Goal: Transaction & Acquisition: Obtain resource

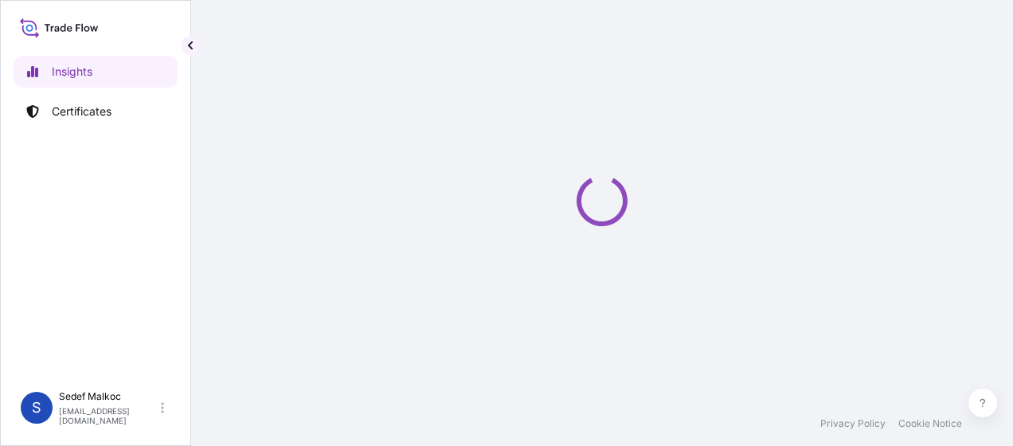
select select "2025"
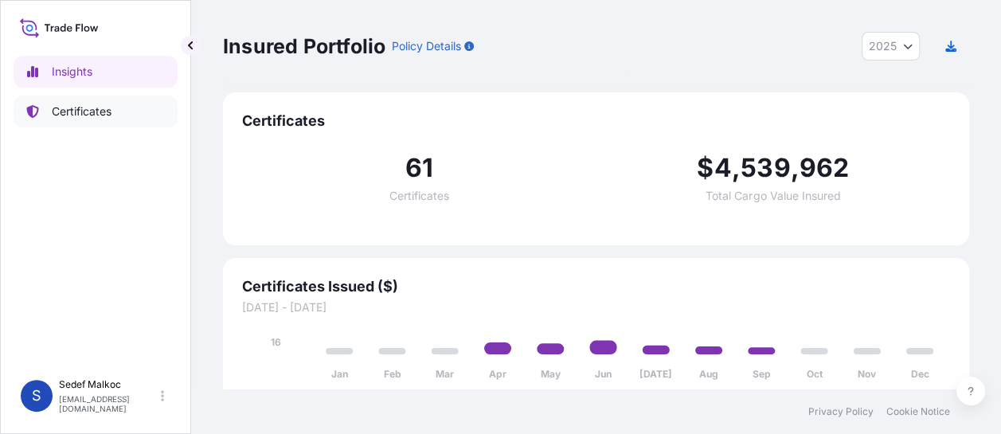
click at [134, 112] on link "Certificates" at bounding box center [96, 112] width 164 height 32
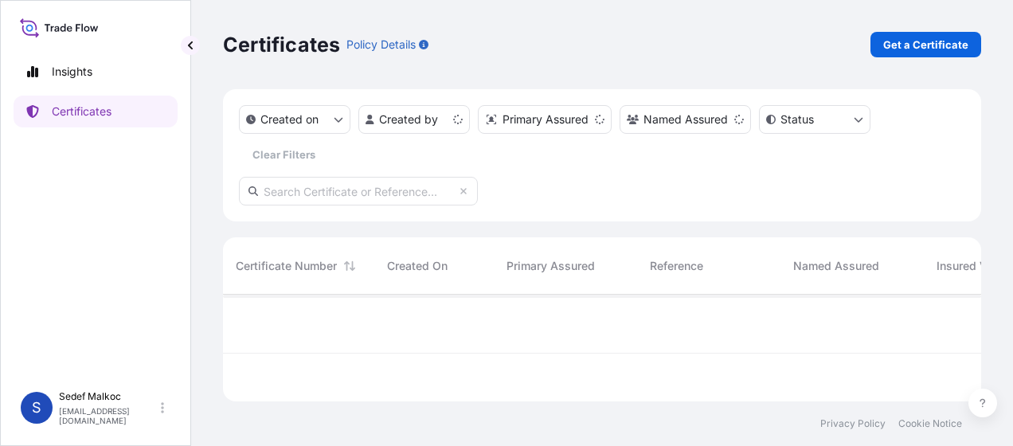
scroll to position [104, 745]
click at [930, 40] on p "Get a Certificate" at bounding box center [925, 45] width 85 height 16
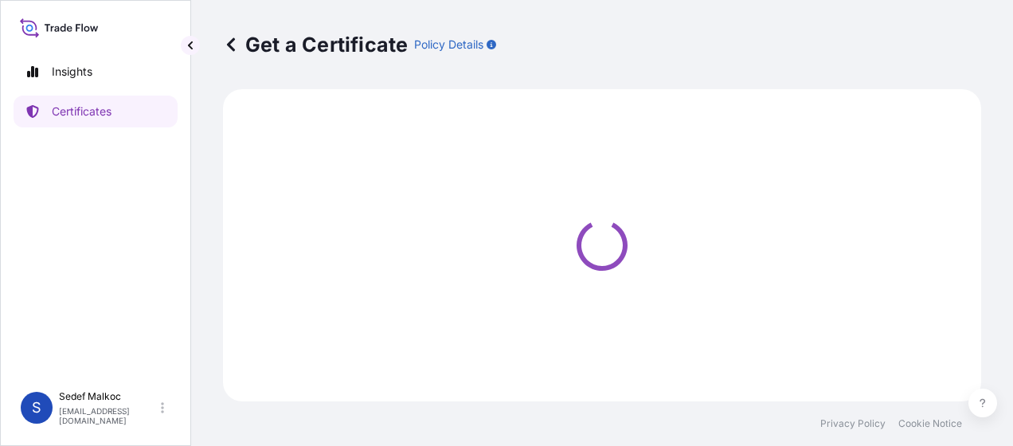
select select "Sea"
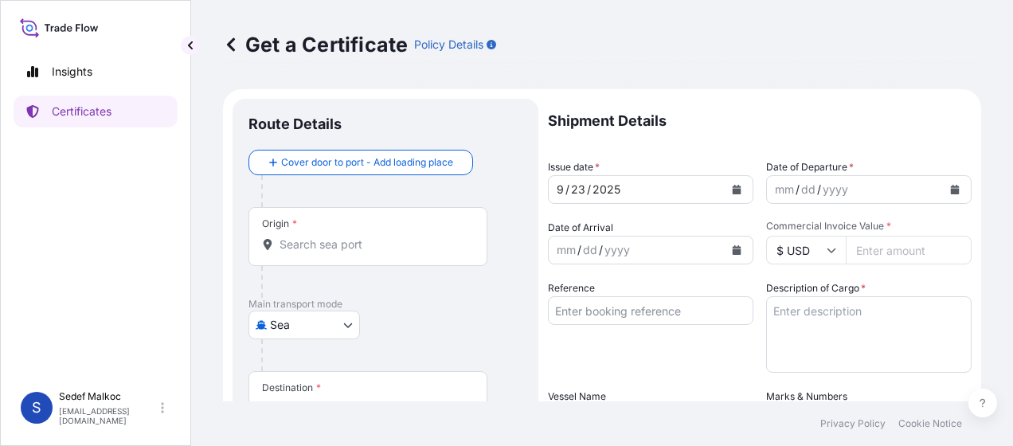
click at [354, 244] on input "Origin *" at bounding box center [374, 245] width 188 height 16
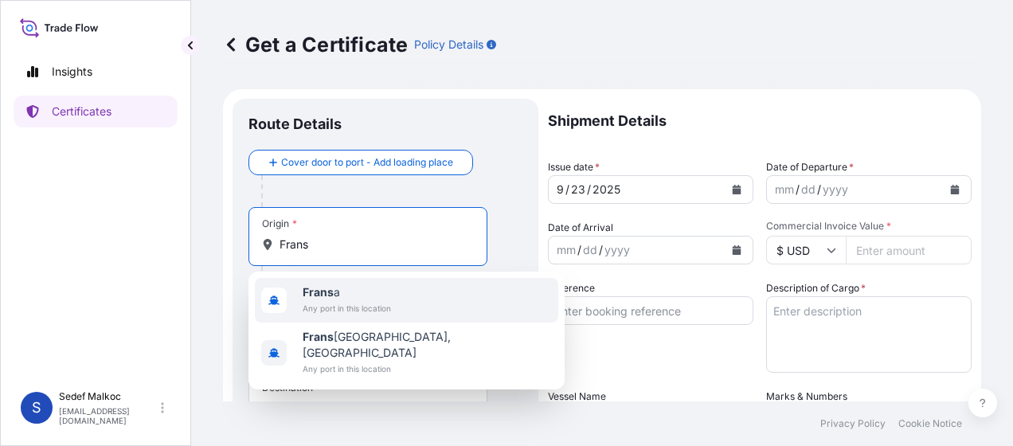
click at [349, 288] on span "[PERSON_NAME]" at bounding box center [347, 292] width 88 height 16
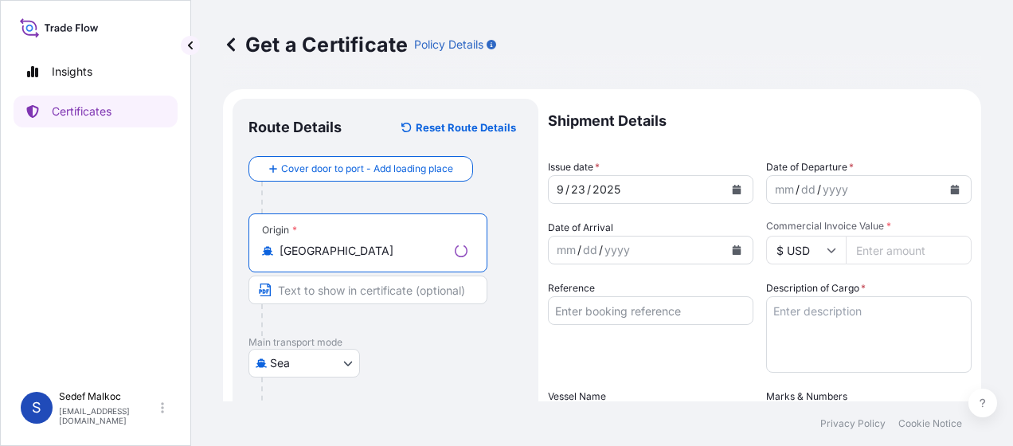
type input "[GEOGRAPHIC_DATA]"
click at [287, 363] on body "0 options available. 2 options available. Insights Certificates S [PERSON_NAME]…" at bounding box center [506, 223] width 1013 height 446
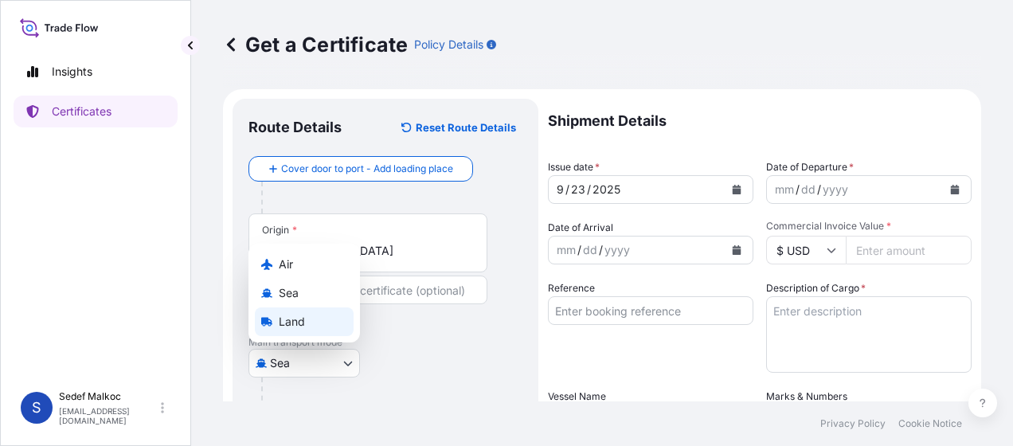
click at [303, 318] on span "Land" at bounding box center [292, 322] width 26 height 16
select select "Land"
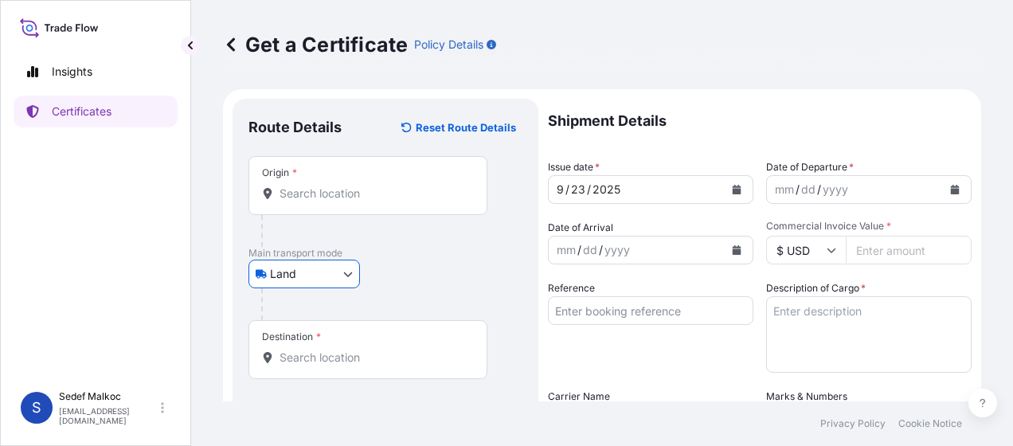
click at [338, 196] on input "Origin *" at bounding box center [374, 194] width 188 height 16
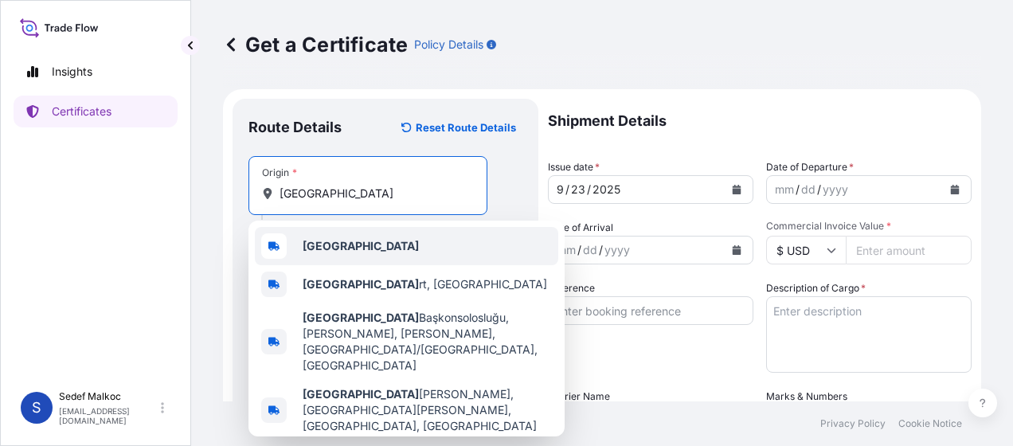
click at [329, 251] on b "[GEOGRAPHIC_DATA]" at bounding box center [361, 246] width 116 height 14
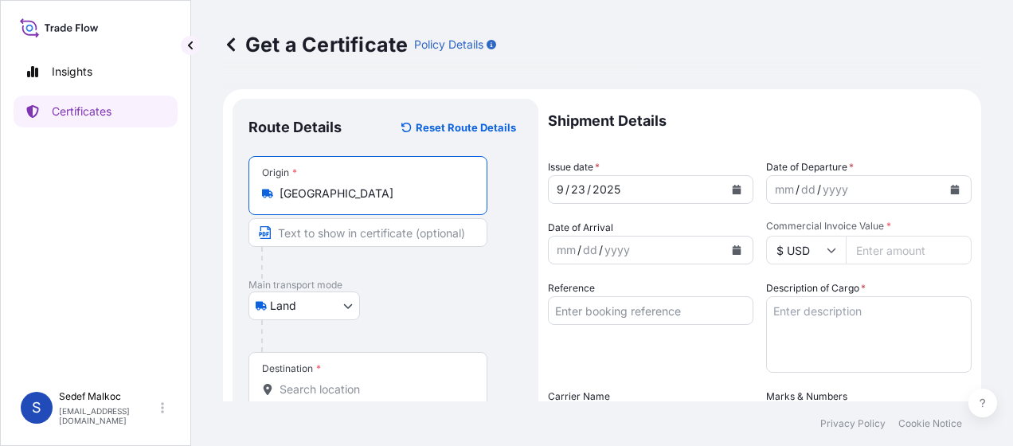
type input "[GEOGRAPHIC_DATA]"
click at [407, 272] on div at bounding box center [374, 263] width 226 height 32
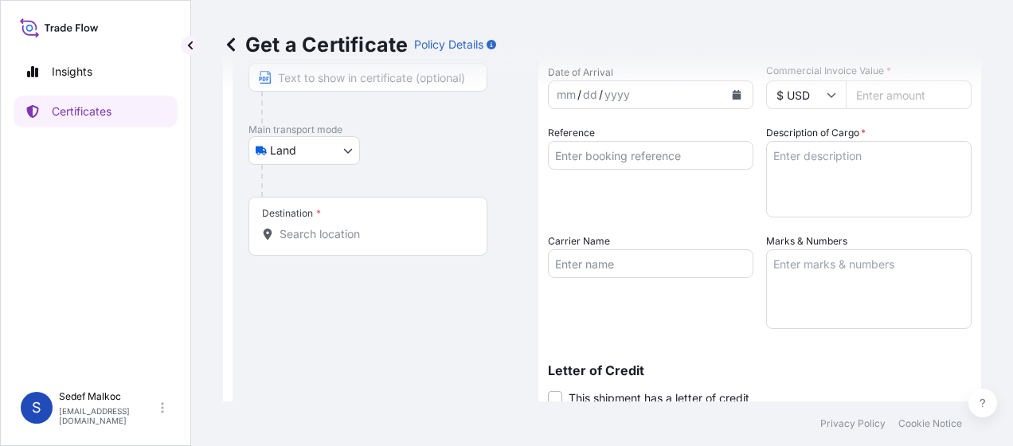
scroll to position [159, 0]
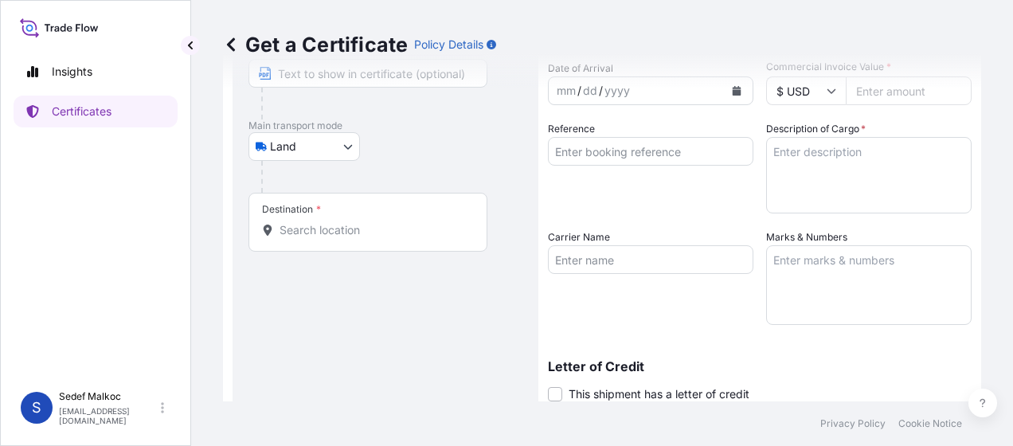
click at [385, 228] on input "Destination *" at bounding box center [374, 230] width 188 height 16
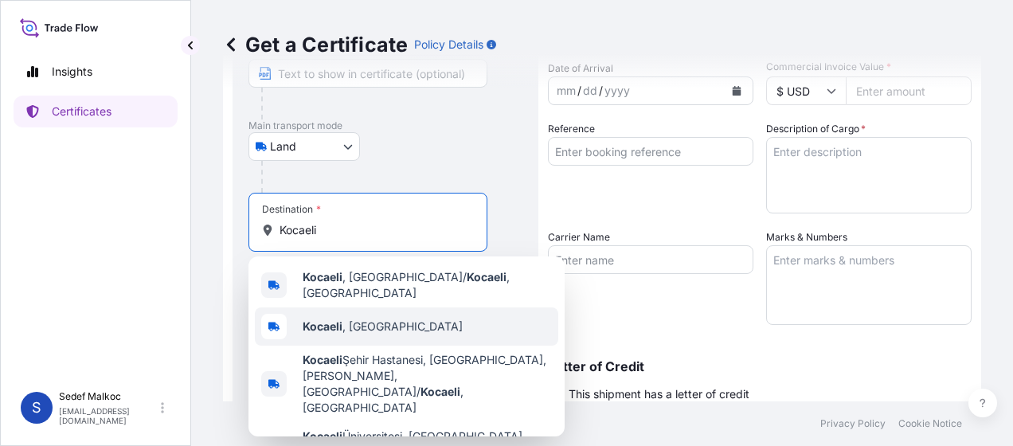
click at [417, 318] on div "Kocaeli , [GEOGRAPHIC_DATA]" at bounding box center [406, 326] width 303 height 38
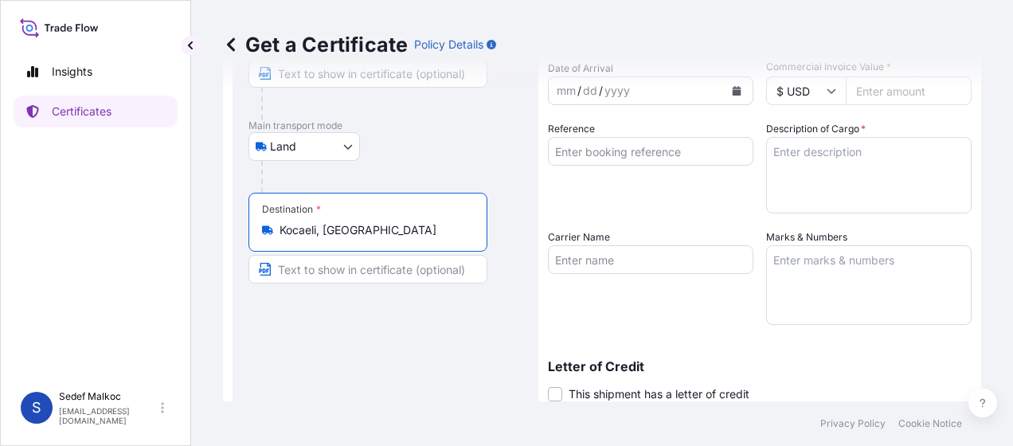
type input "Kocaeli, [GEOGRAPHIC_DATA]"
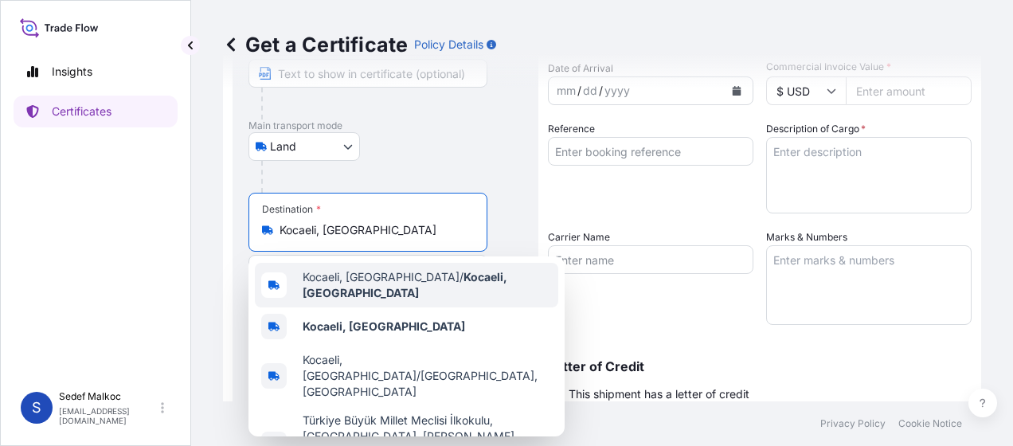
click at [716, 124] on div "Reference" at bounding box center [650, 167] width 205 height 92
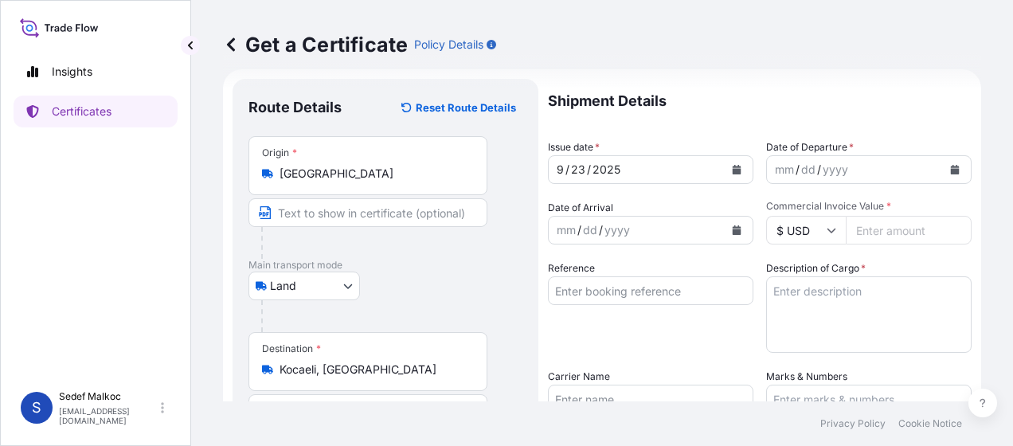
scroll to position [0, 0]
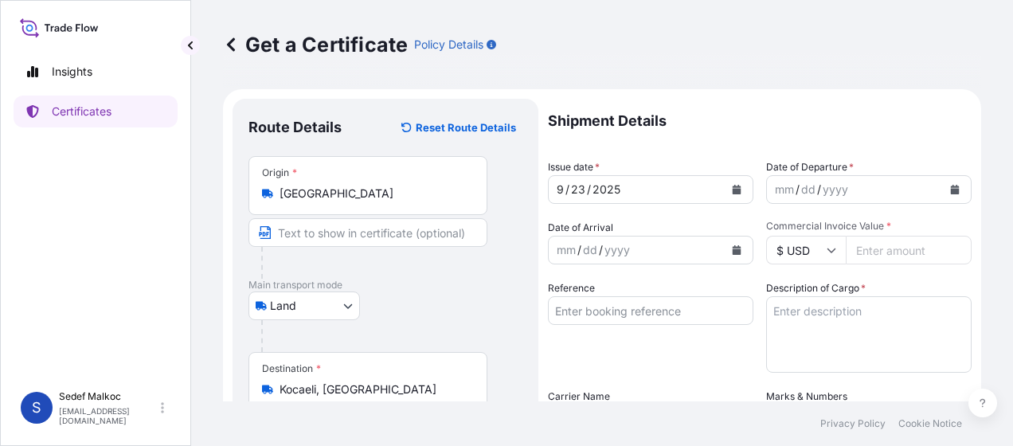
click at [949, 185] on button "Calendar" at bounding box center [954, 189] width 25 height 25
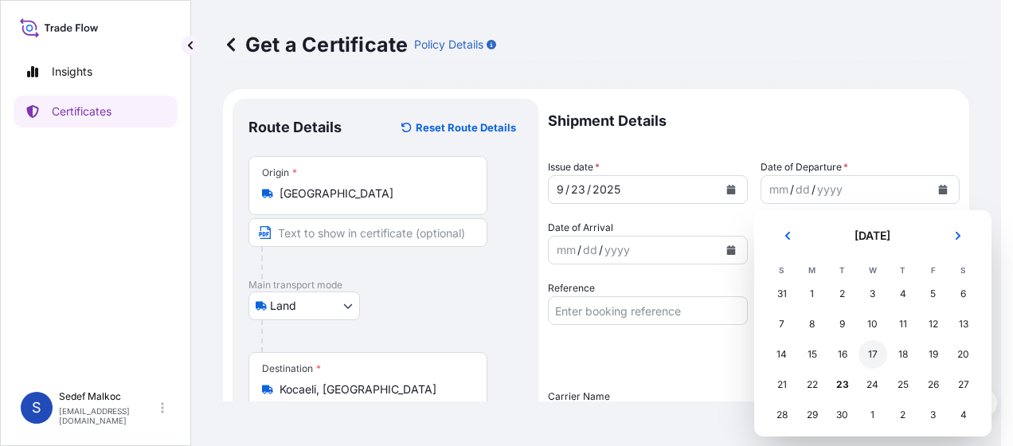
click at [876, 354] on div "17" at bounding box center [873, 354] width 29 height 29
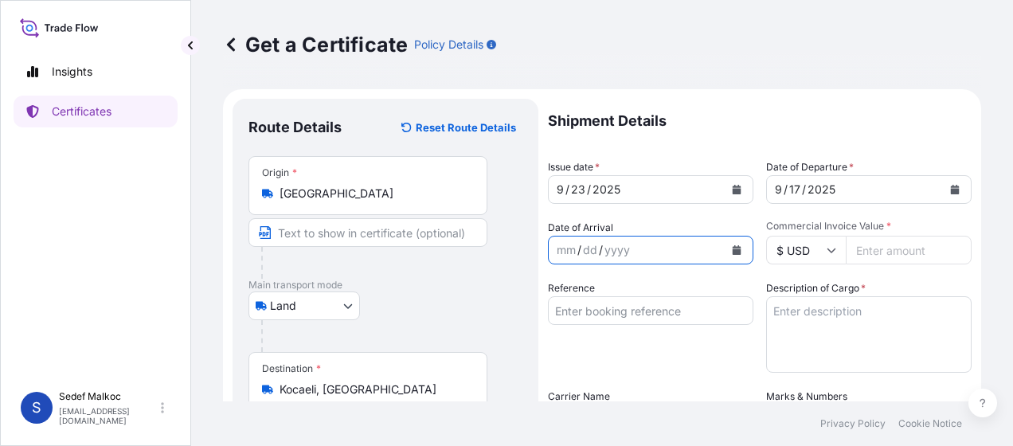
click at [735, 253] on icon "Calendar" at bounding box center [737, 250] width 10 height 10
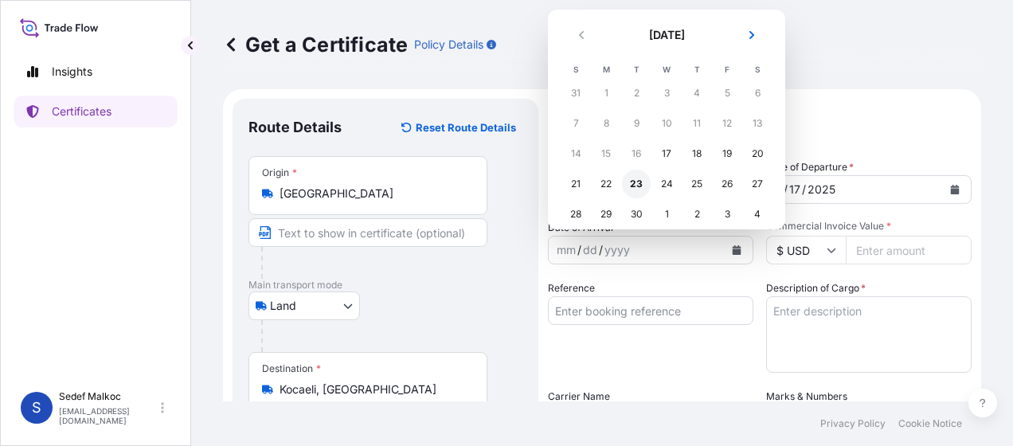
click at [637, 186] on div "23" at bounding box center [636, 184] width 29 height 29
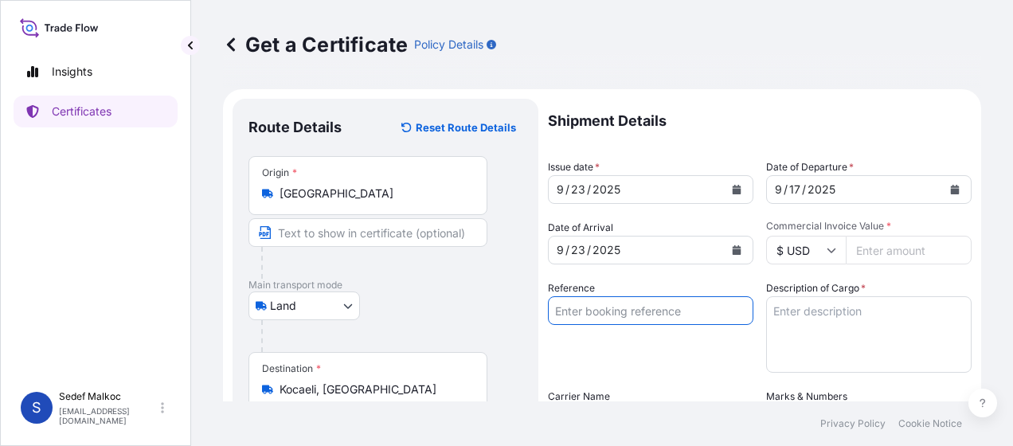
click at [667, 305] on input "Reference" at bounding box center [650, 310] width 205 height 29
paste input "E00001598"
type input "E00001598"
click at [790, 257] on input "$ USD" at bounding box center [806, 250] width 80 height 29
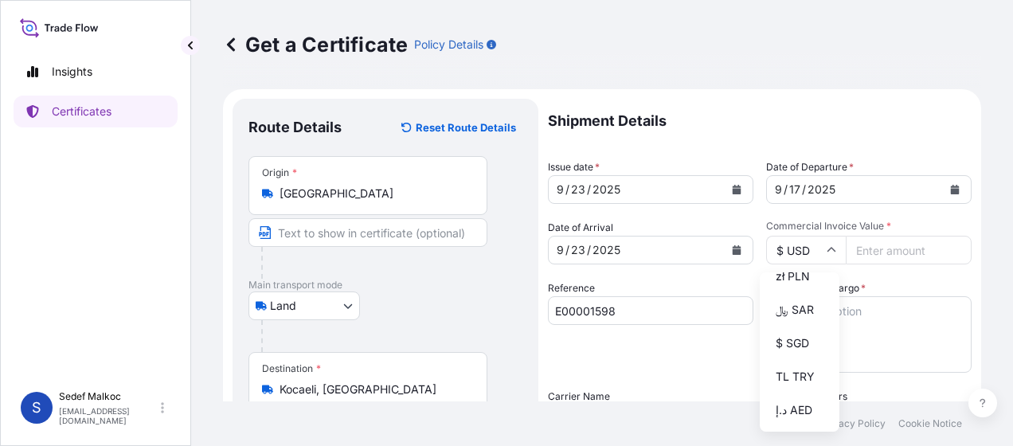
scroll to position [558, 0]
click at [800, 320] on div "TL TRY" at bounding box center [799, 305] width 67 height 30
type input "TL TRY"
click at [704, 360] on div "Reference E00001598" at bounding box center [650, 326] width 205 height 92
click at [882, 258] on input "Commercial Invoice Value *" at bounding box center [909, 250] width 126 height 29
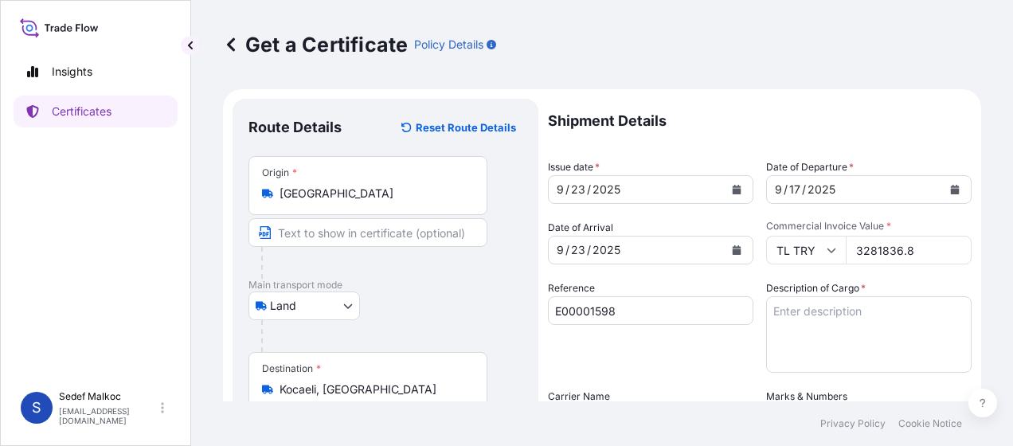
type input "3281836.8"
click at [833, 311] on textarea "Description of Cargo *" at bounding box center [868, 334] width 205 height 76
paste textarea "RODILON PAS PA0,0025 50X (10X10GR) BAG TR"
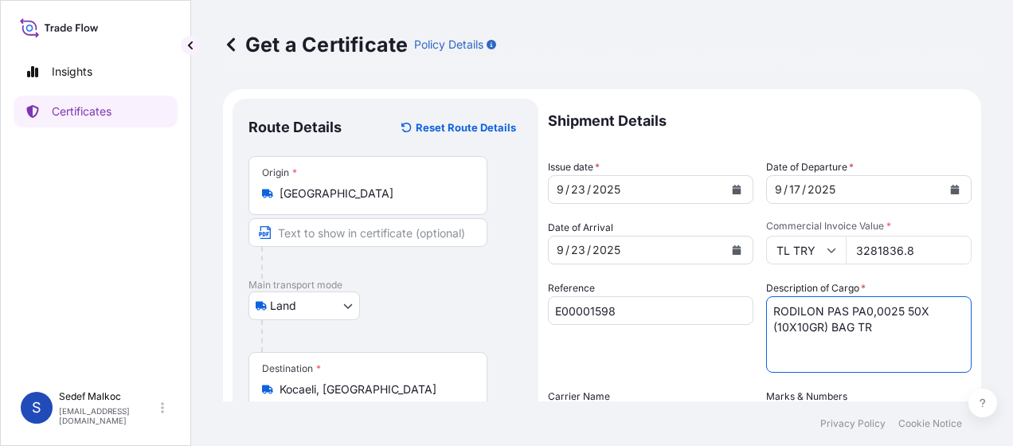
type textarea "RODILON PAS PA0,0025 50X (10X10GR) BAG TR"
click at [671, 354] on div "Reference E00001598" at bounding box center [650, 326] width 205 height 92
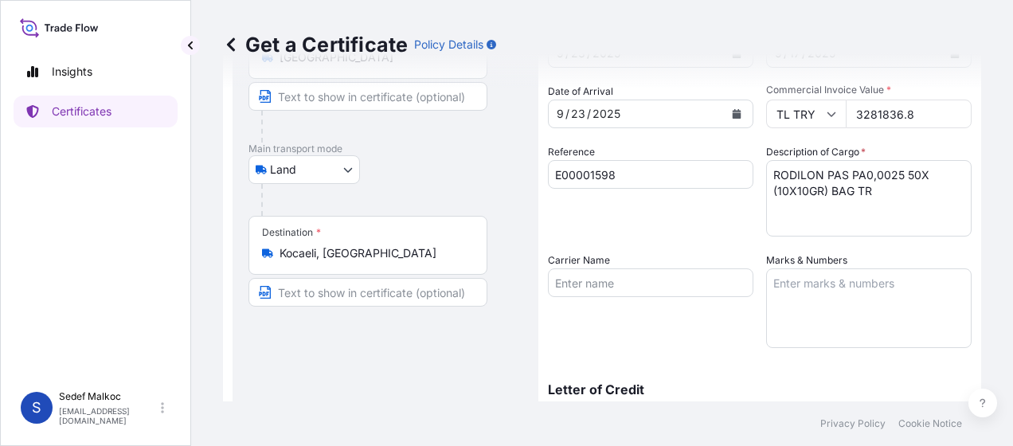
scroll to position [159, 0]
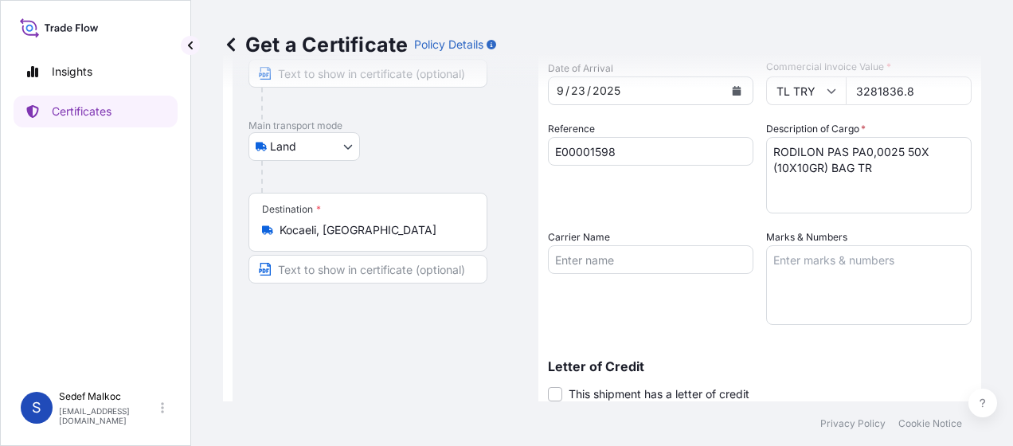
click at [830, 271] on textarea "Marks & Numbers" at bounding box center [868, 285] width 205 height 80
click at [871, 84] on div "Get a Certificate Policy Details" at bounding box center [602, 44] width 758 height 89
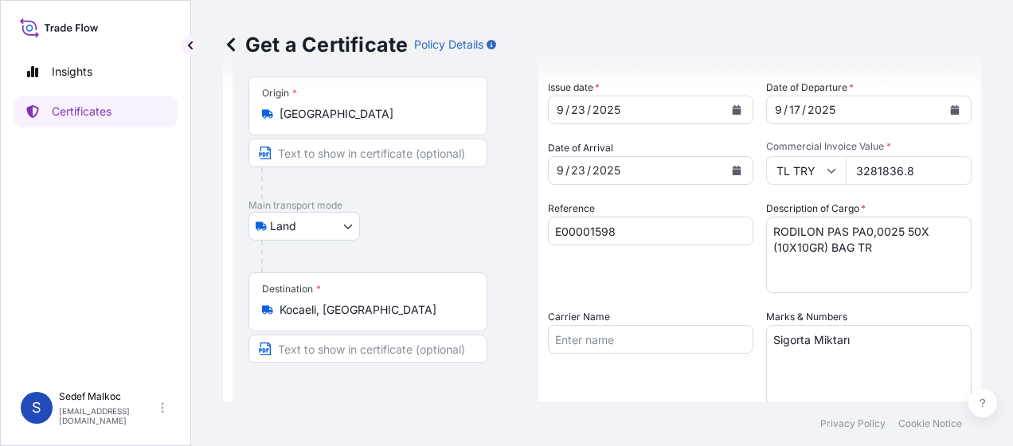
click at [873, 166] on input "3281836.8" at bounding box center [909, 170] width 126 height 29
drag, startPoint x: 942, startPoint y: 343, endPoint x: 932, endPoint y: 340, distance: 10.8
click at [942, 343] on textarea "Sigorta Miktarı" at bounding box center [868, 365] width 205 height 80
paste textarea "RIGEL TRANSPORT LTD"
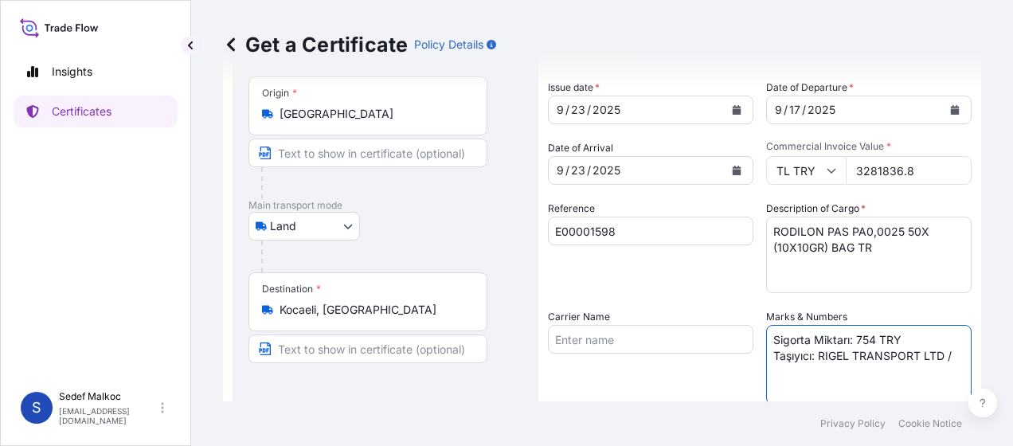
paste textarea "34 FS 6016"
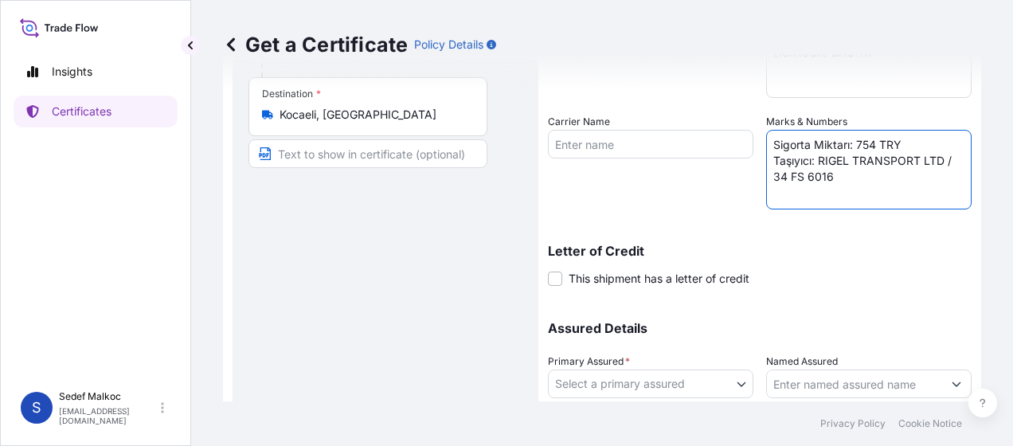
scroll to position [389, 0]
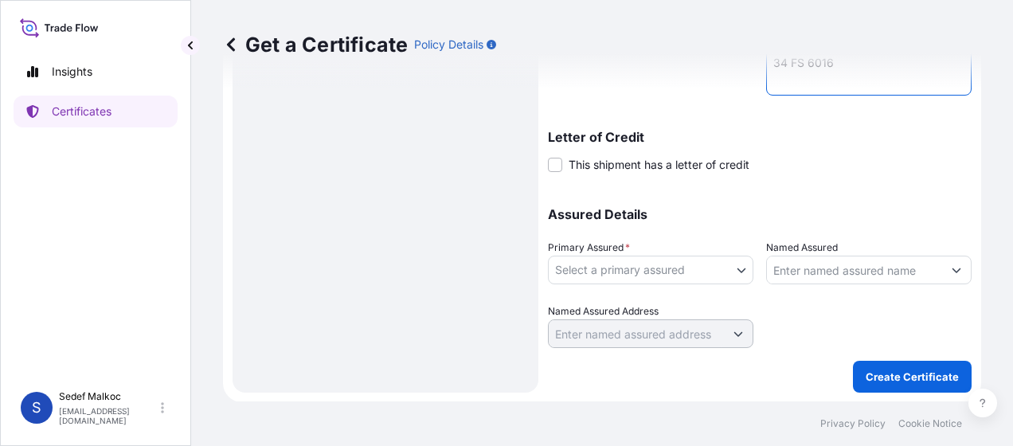
type textarea "Sigorta Miktarı: 754 TRY Taşıyıcı: RIGEL TRANSPORT LTD / 34 FS 6016"
click at [717, 269] on body "Insights Certificates S [PERSON_NAME] [EMAIL_ADDRESS][DOMAIN_NAME] Get a Certif…" at bounding box center [506, 223] width 1013 height 446
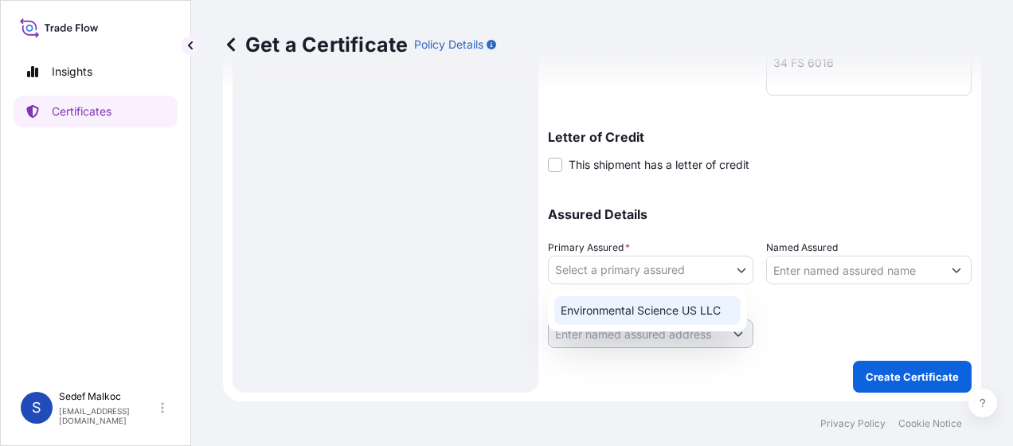
click at [705, 311] on div "Environmental Science US LLC" at bounding box center [647, 310] width 186 height 29
select select "32009"
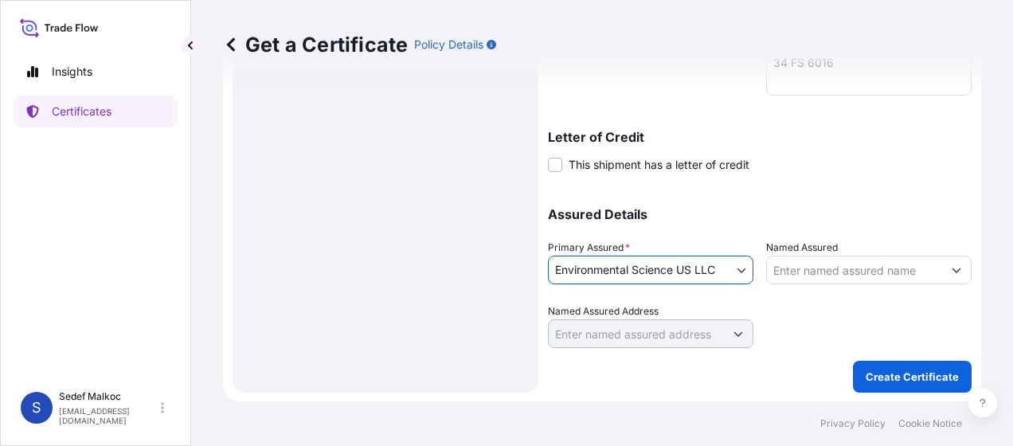
click at [804, 280] on input "Named Assured" at bounding box center [854, 270] width 175 height 29
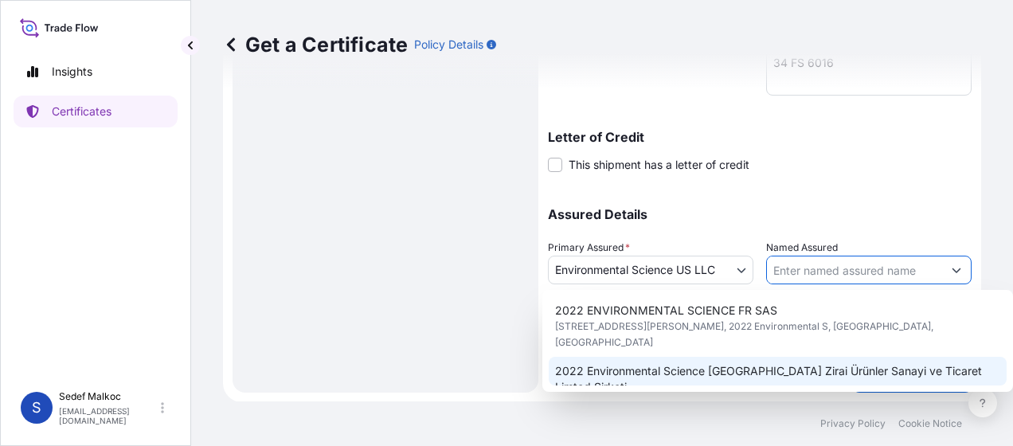
click at [647, 395] on span "[STREET_ADDRESS]" at bounding box center [601, 403] width 92 height 16
type input "2022 Environmental Science [GEOGRAPHIC_DATA] Zirai Ürünler Sanayi ve Ticaret Li…"
type input "[STREET_ADDRESS]"
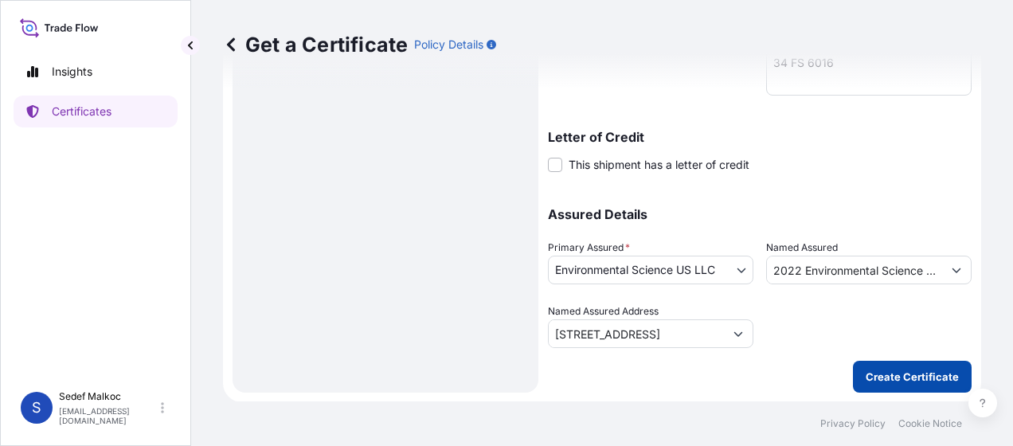
click at [876, 375] on p "Create Certificate" at bounding box center [912, 377] width 93 height 16
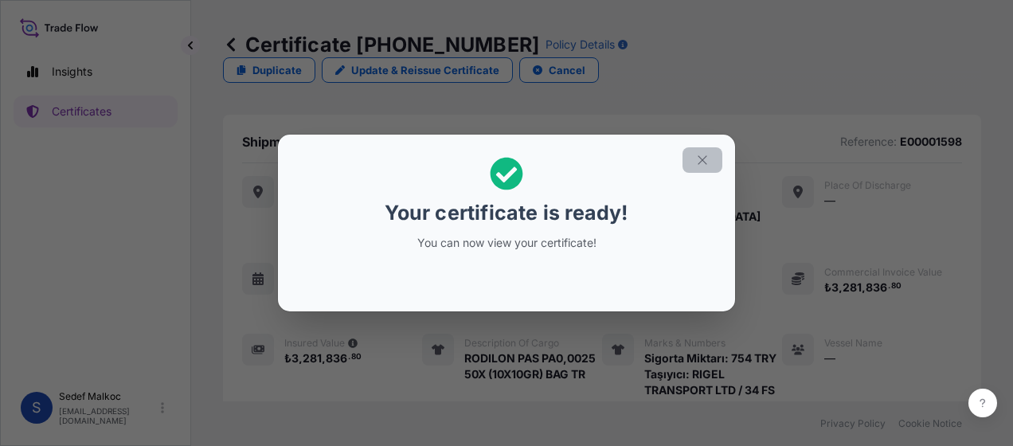
click at [699, 166] on icon "button" at bounding box center [702, 160] width 14 height 14
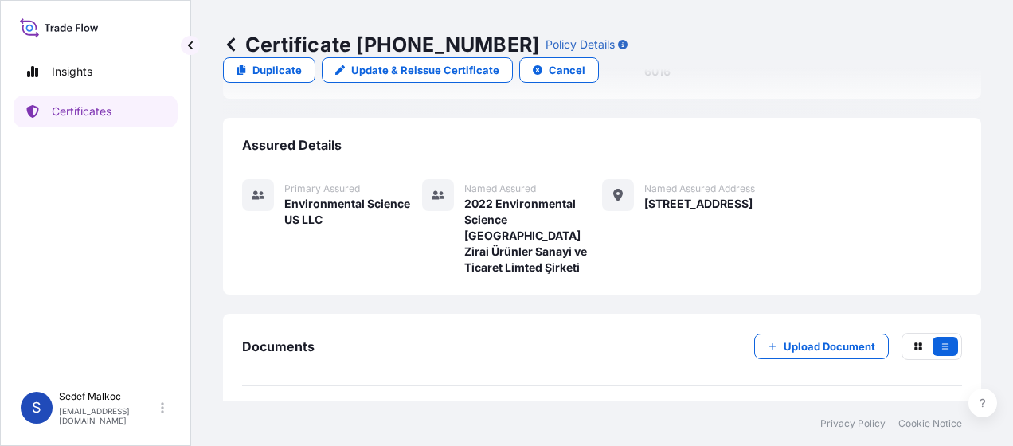
scroll to position [336, 0]
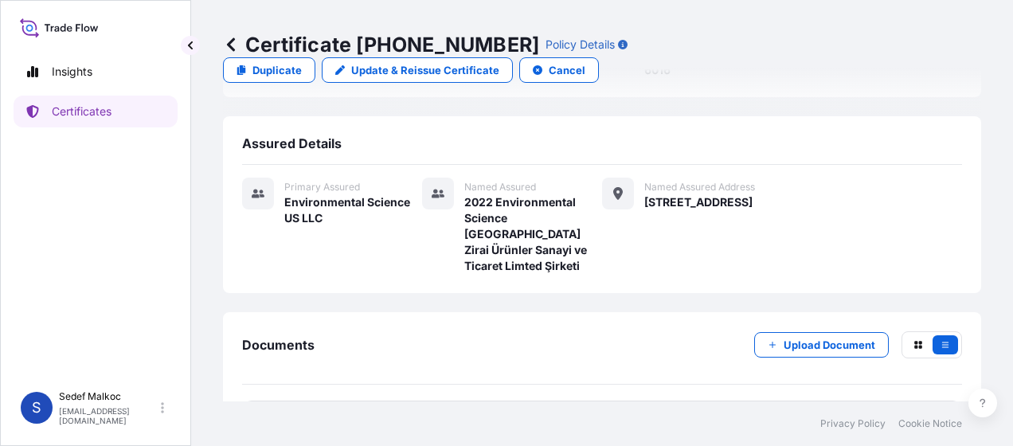
click at [726, 401] on link "PDF Certificate [DATE]T08:22:57.790673" at bounding box center [602, 421] width 720 height 41
